Goal: Task Accomplishment & Management: Use online tool/utility

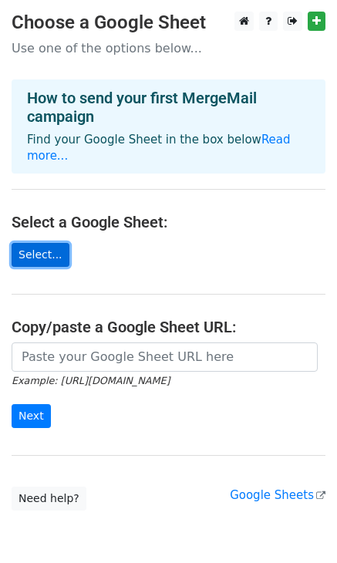
click at [44, 243] on link "Select..." at bounding box center [41, 255] width 58 height 24
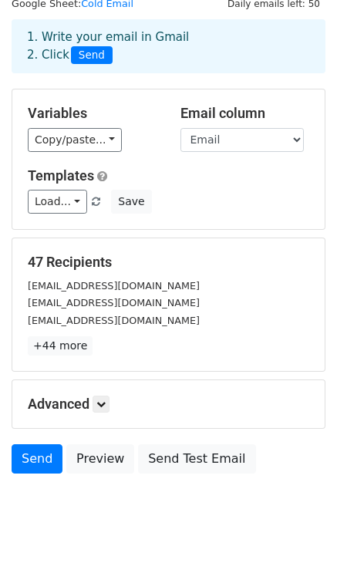
scroll to position [70, 0]
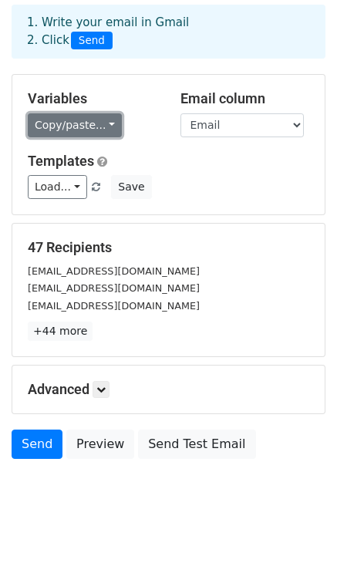
click at [101, 127] on link "Copy/paste..." at bounding box center [75, 125] width 94 height 24
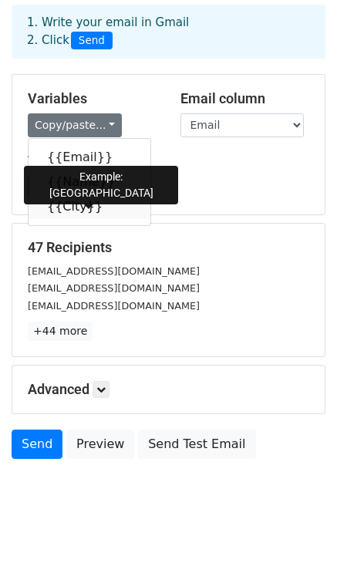
click at [82, 203] on link "{{City}}" at bounding box center [90, 206] width 122 height 25
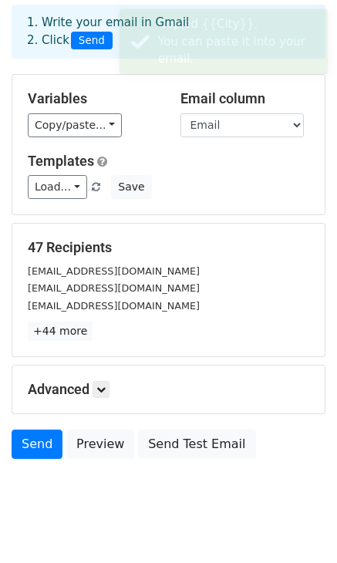
click at [154, 169] on div "Templates Load... No templates saved Save" at bounding box center [168, 176] width 305 height 47
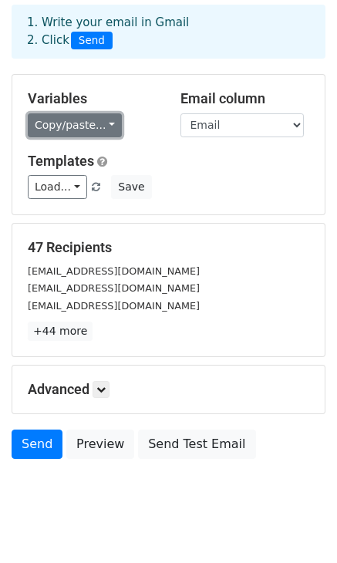
click at [103, 125] on link "Copy/paste..." at bounding box center [75, 125] width 94 height 24
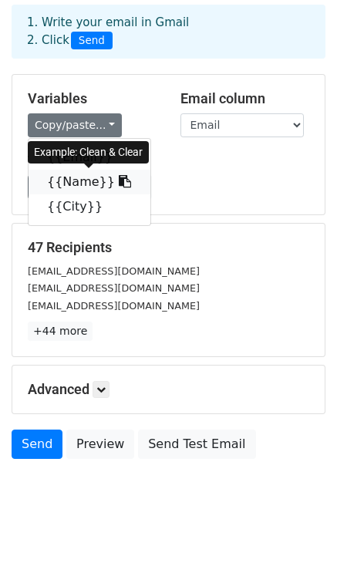
click at [83, 183] on link "{{Name}}" at bounding box center [90, 182] width 122 height 25
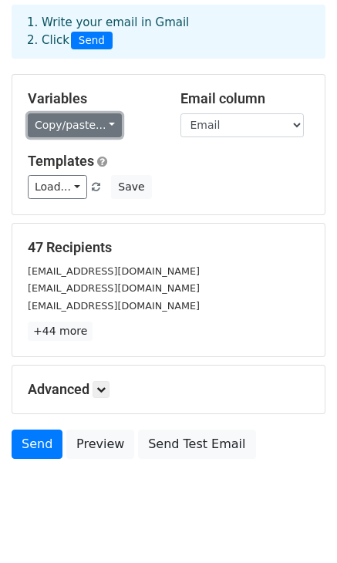
click at [106, 132] on link "Copy/paste..." at bounding box center [75, 125] width 94 height 24
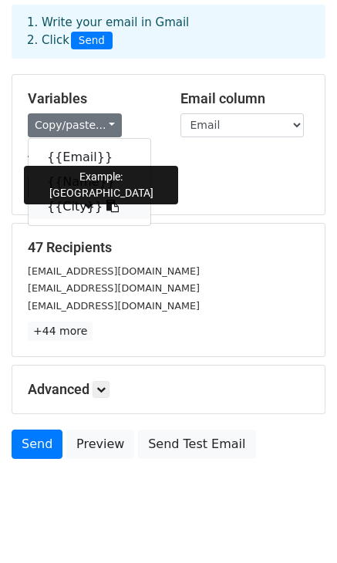
click at [72, 201] on link "{{City}}" at bounding box center [90, 206] width 122 height 25
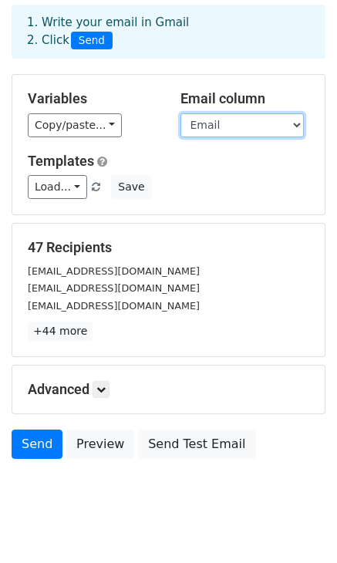
click at [282, 121] on select "Email Name City" at bounding box center [242, 125] width 123 height 24
click at [181, 113] on select "Email Name City" at bounding box center [242, 125] width 123 height 24
click at [280, 121] on select "Email Name City" at bounding box center [242, 125] width 123 height 24
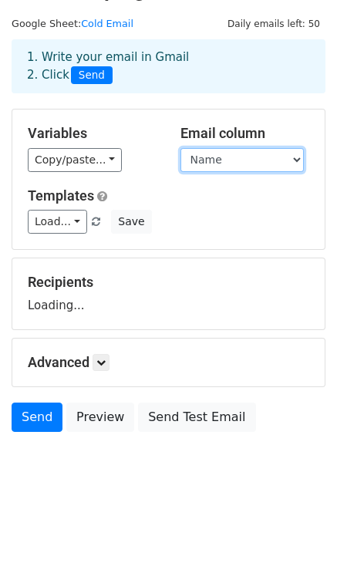
scroll to position [34, 0]
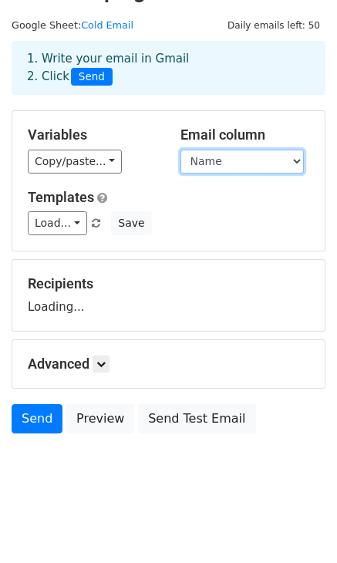
select select "Email"
click at [181, 150] on select "Email Name City" at bounding box center [242, 162] width 123 height 24
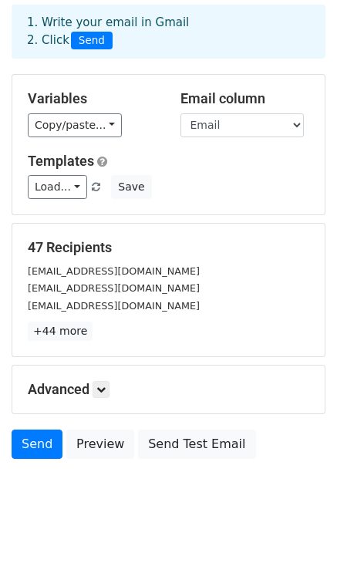
click at [229, 214] on div "Variables Copy/paste... {{Email}} {{Name}} {{City}} Email column Email Name Cit…" at bounding box center [169, 144] width 314 height 141
click at [73, 185] on link "Load..." at bounding box center [57, 187] width 59 height 24
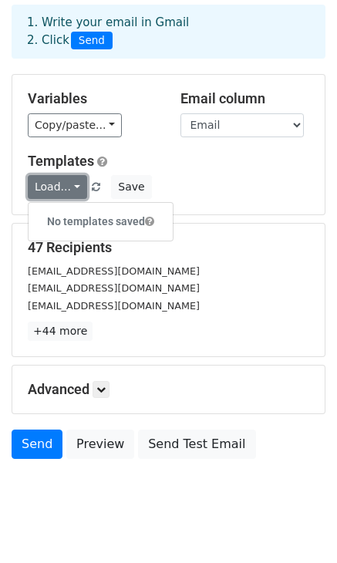
click at [73, 185] on link "Load..." at bounding box center [57, 187] width 59 height 24
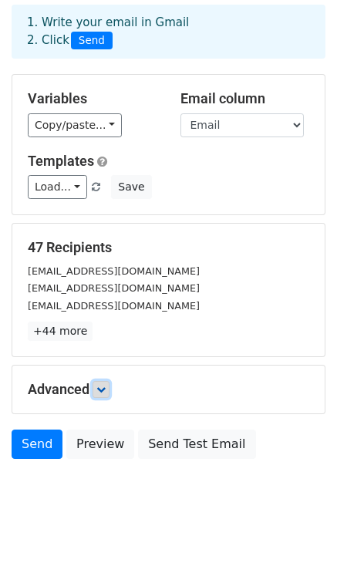
click at [102, 390] on icon at bounding box center [100, 389] width 9 height 9
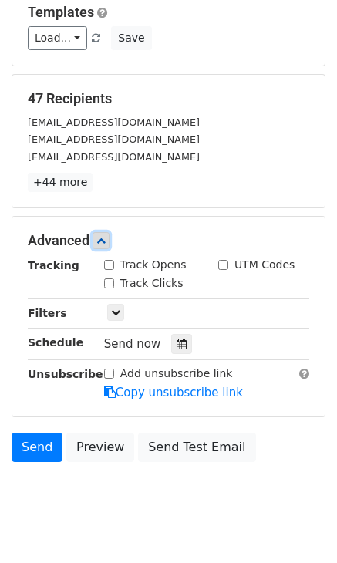
scroll to position [221, 0]
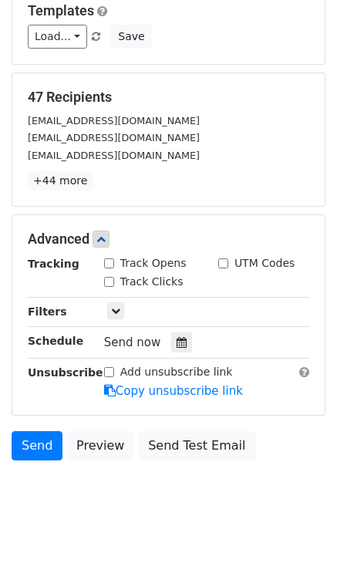
click at [107, 279] on input "Track Clicks" at bounding box center [109, 282] width 10 height 10
checkbox input "true"
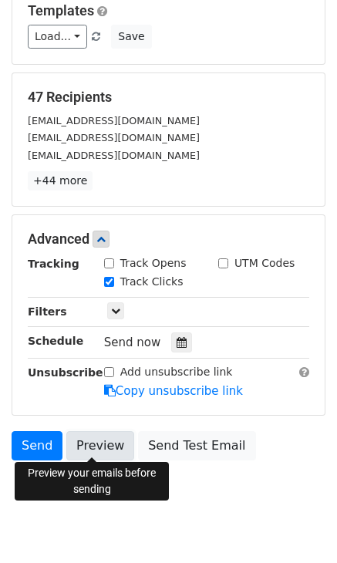
click at [81, 441] on link "Preview" at bounding box center [100, 445] width 68 height 29
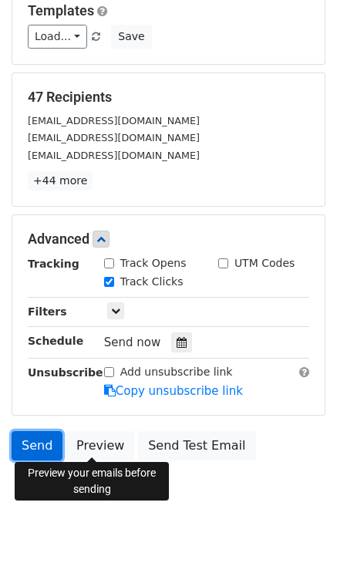
click at [45, 443] on link "Send" at bounding box center [37, 445] width 51 height 29
